Goal: Find specific page/section: Find specific page/section

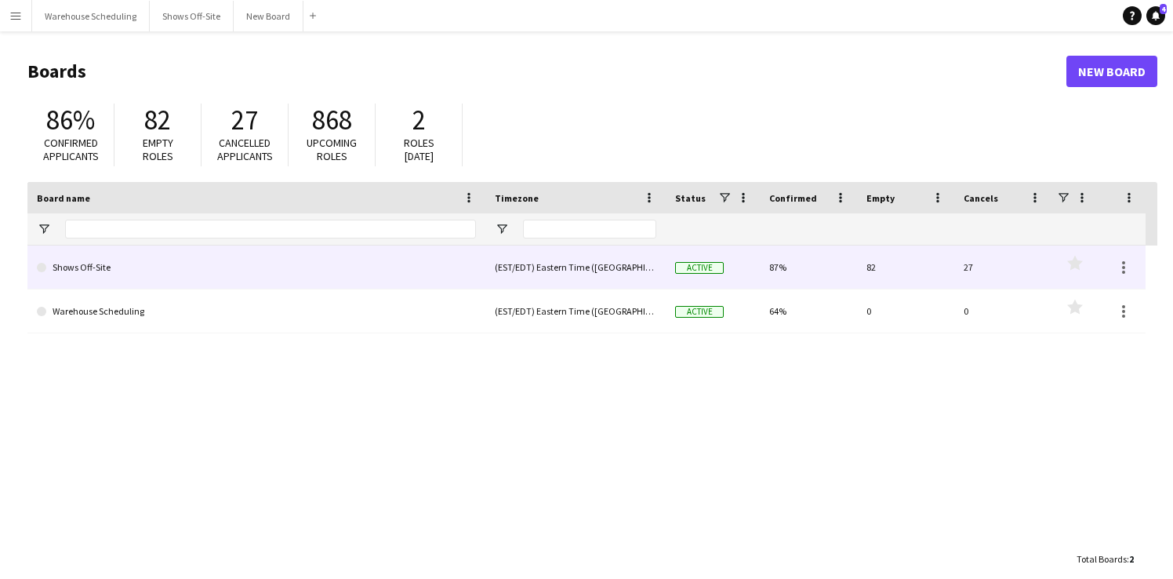
click at [98, 271] on link "Shows Off-Site" at bounding box center [256, 268] width 439 height 44
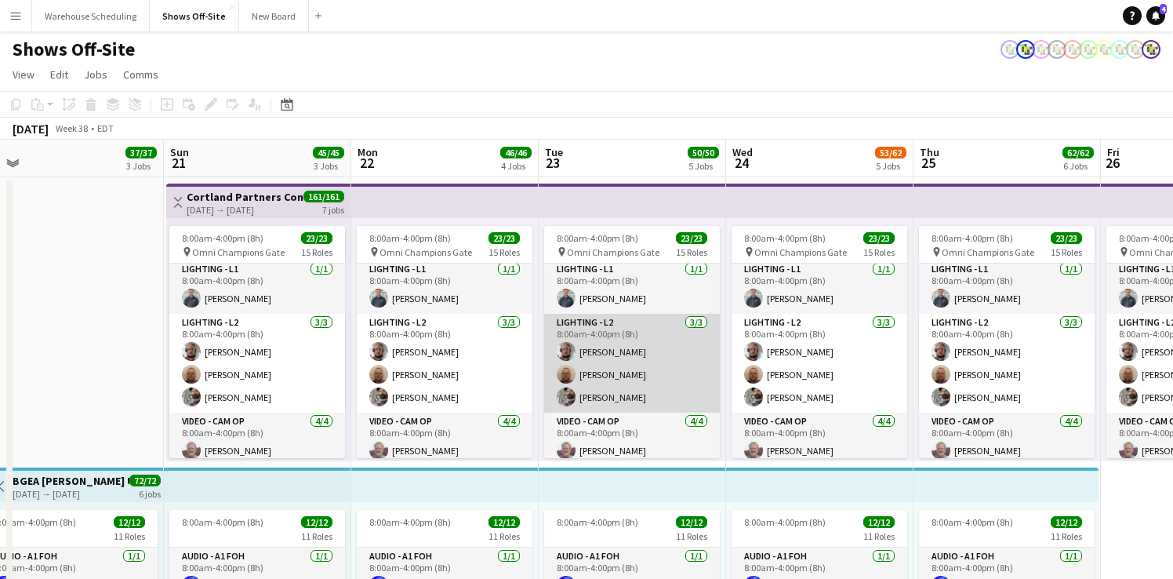
scroll to position [438, 0]
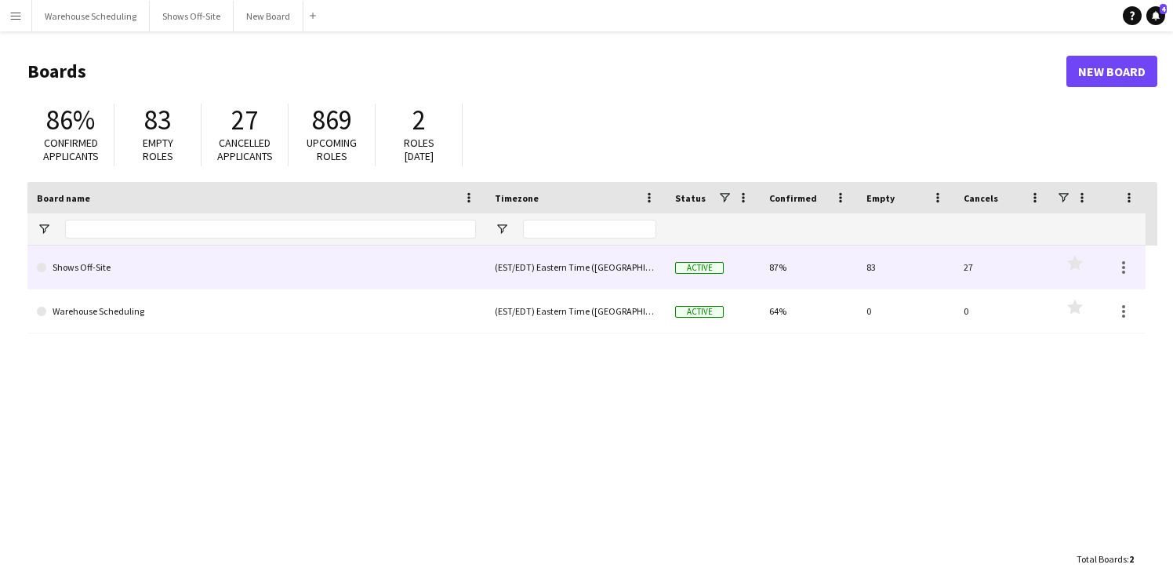
click at [75, 272] on link "Shows Off-Site" at bounding box center [256, 268] width 439 height 44
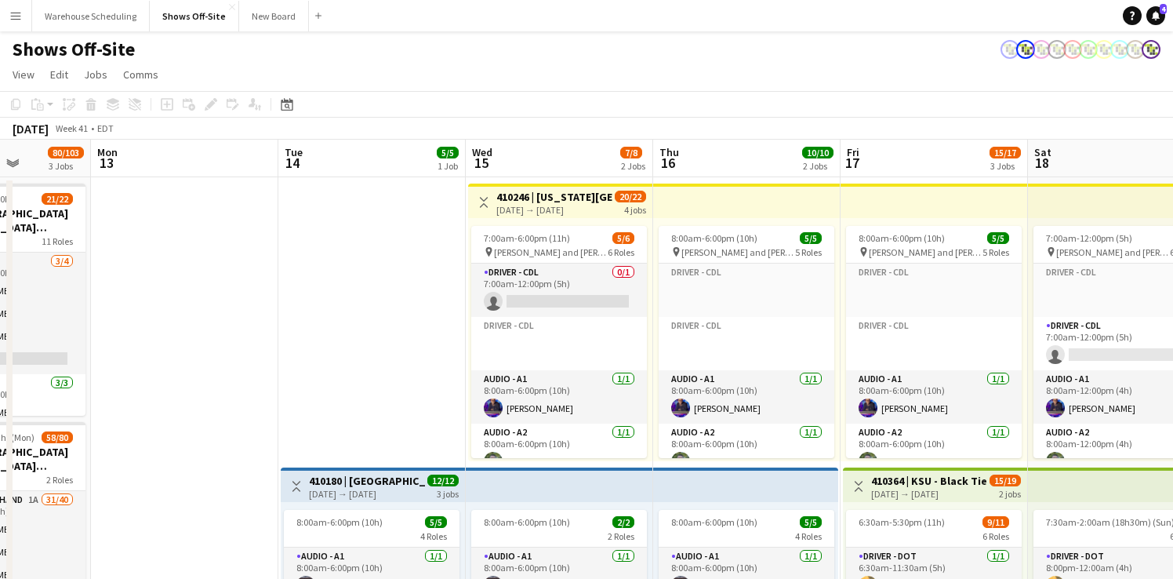
scroll to position [0, 700]
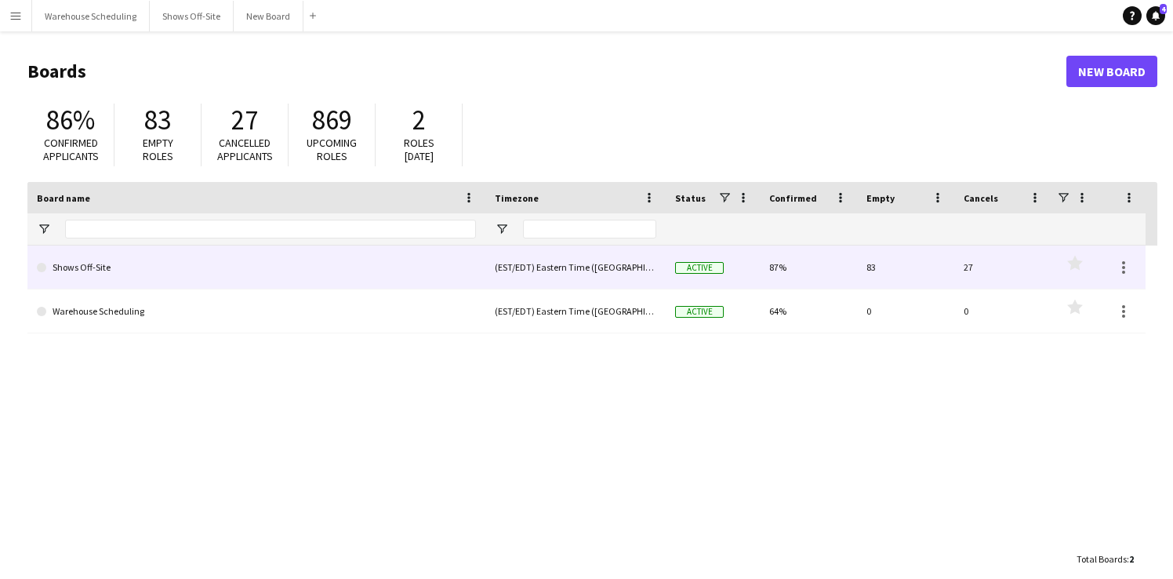
click at [80, 275] on link "Shows Off-Site" at bounding box center [256, 268] width 439 height 44
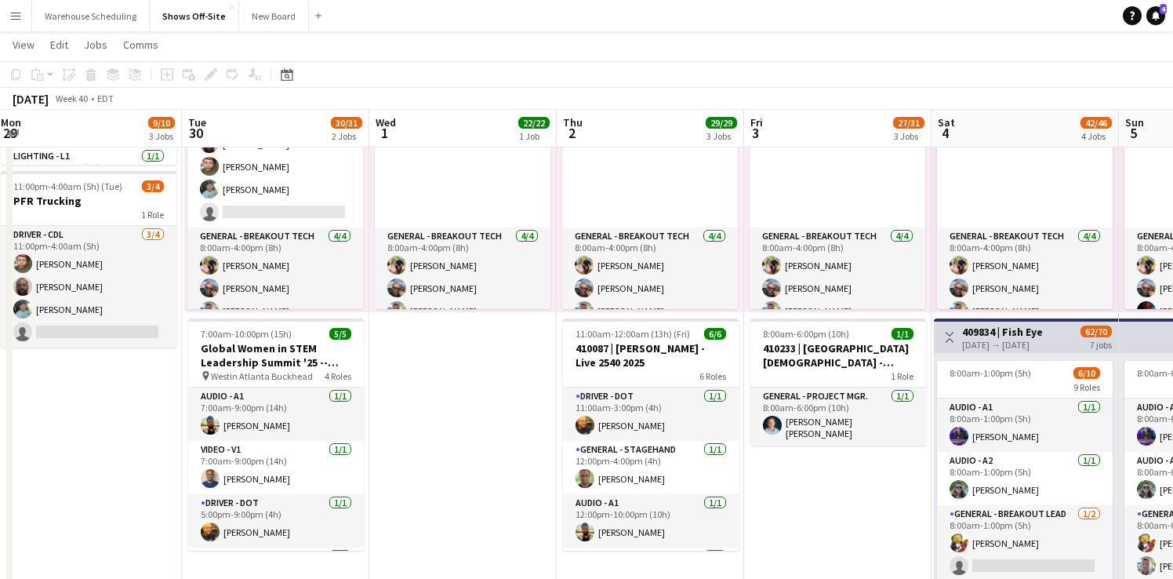
scroll to position [171, 0]
